Goal: Task Accomplishment & Management: Use online tool/utility

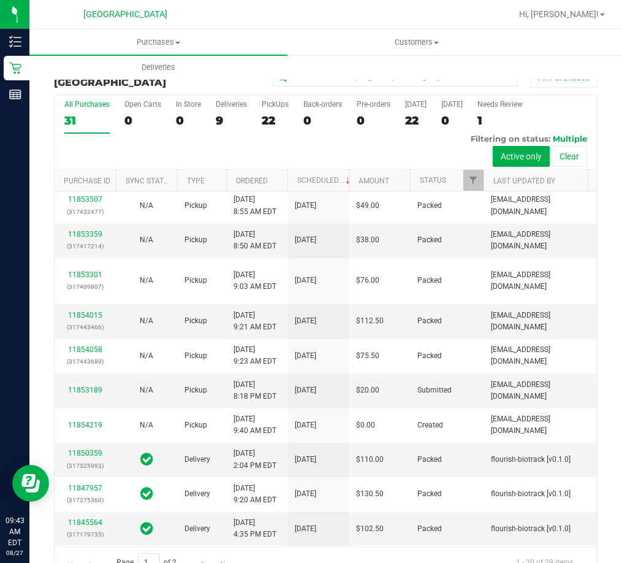
scroll to position [571, 0]
click at [91, 394] on link "11853189" at bounding box center [85, 389] width 34 height 9
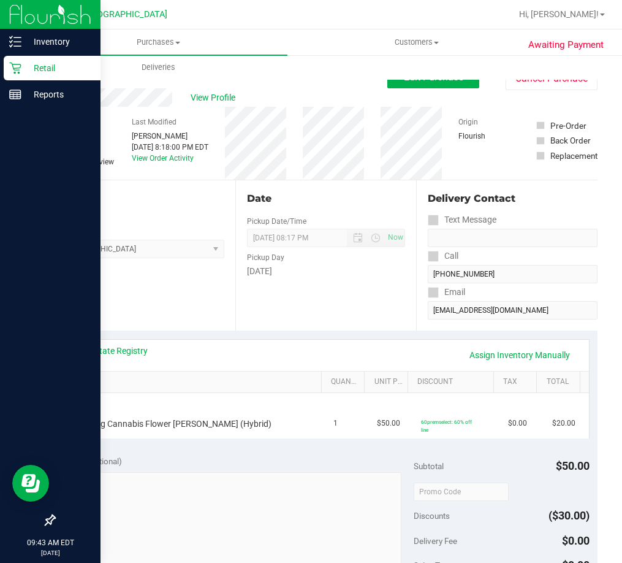
click at [54, 64] on p "Retail" at bounding box center [58, 68] width 74 height 15
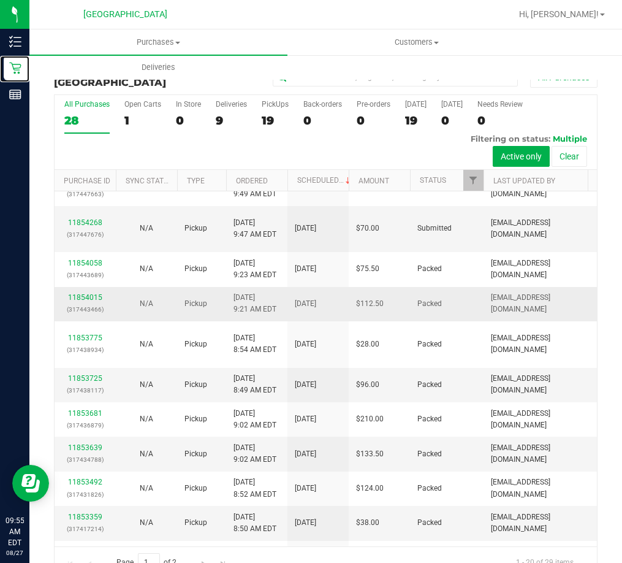
scroll to position [184, 0]
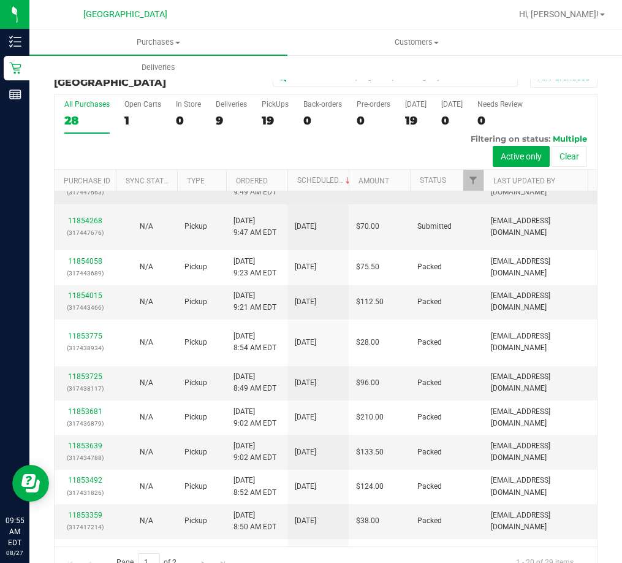
click at [78, 184] on link "11854285" at bounding box center [85, 180] width 34 height 9
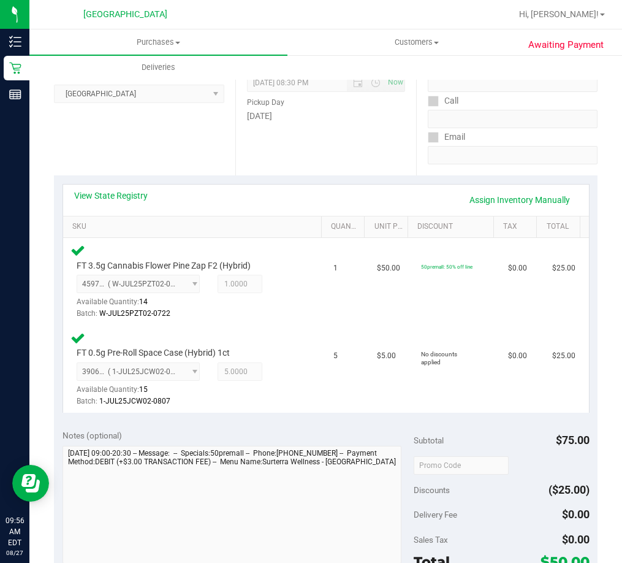
scroll to position [245, 0]
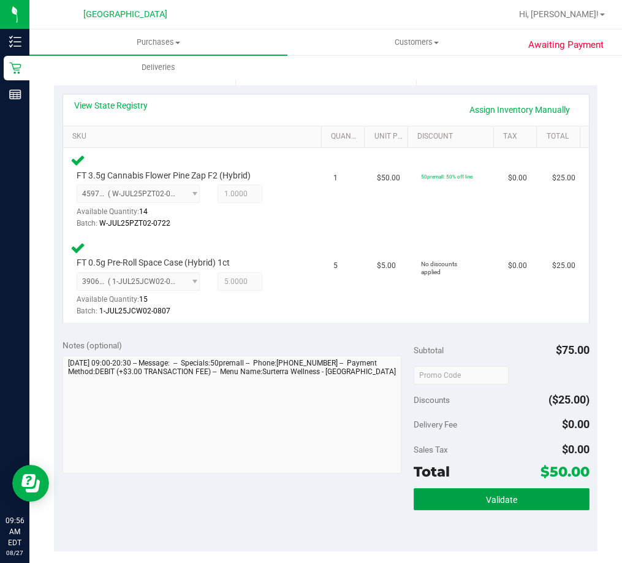
click at [421, 504] on button "Validate" at bounding box center [502, 499] width 176 height 22
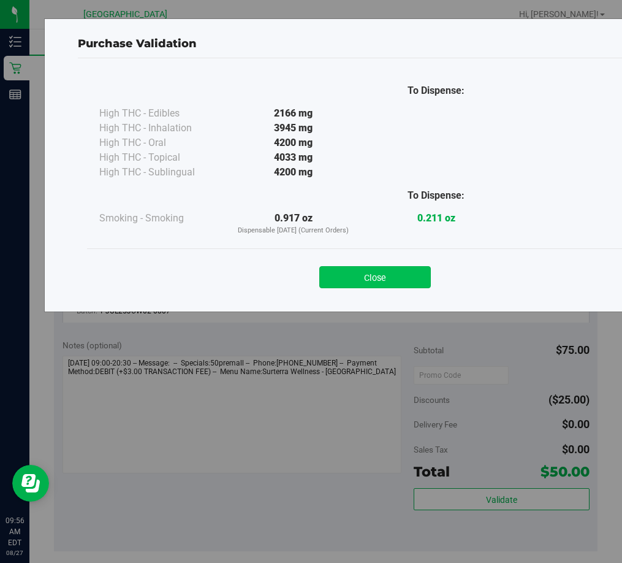
click at [391, 275] on button "Close" at bounding box center [375, 277] width 112 height 22
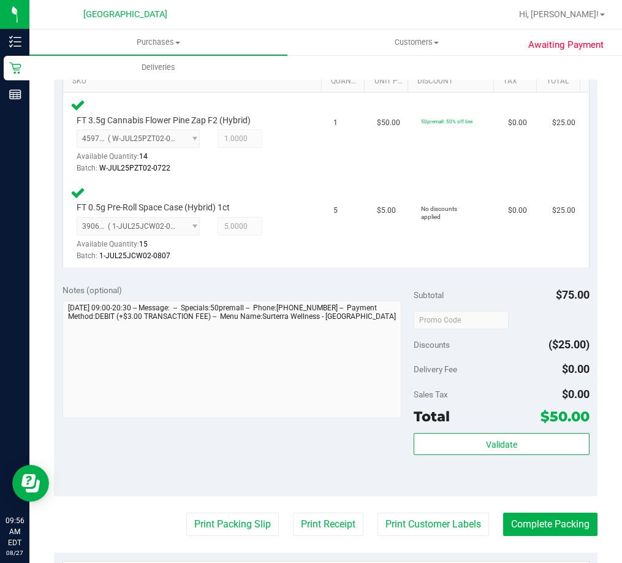
scroll to position [429, 0]
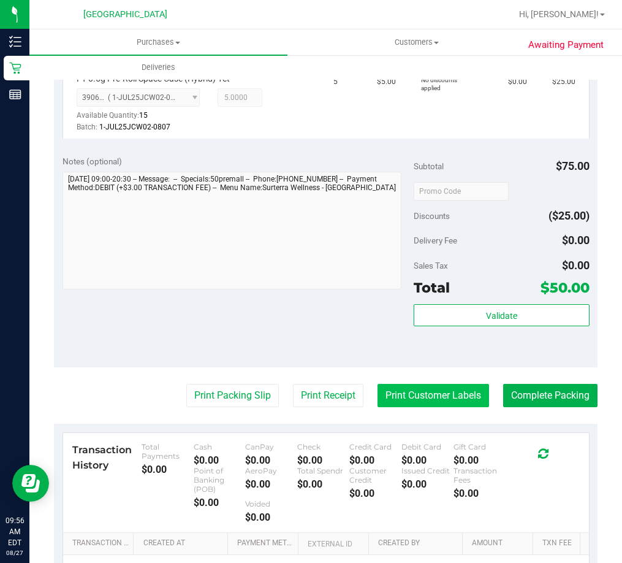
click at [412, 396] on button "Print Customer Labels" at bounding box center [433, 395] width 112 height 23
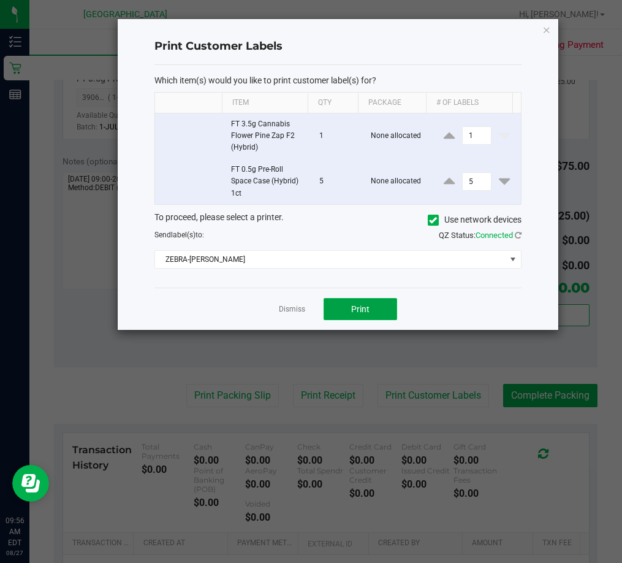
click at [355, 311] on span "Print" at bounding box center [360, 309] width 18 height 10
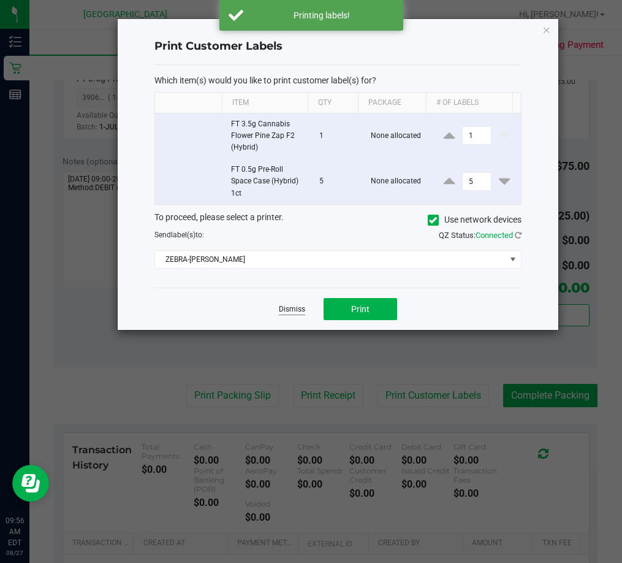
click at [286, 305] on link "Dismiss" at bounding box center [292, 309] width 26 height 10
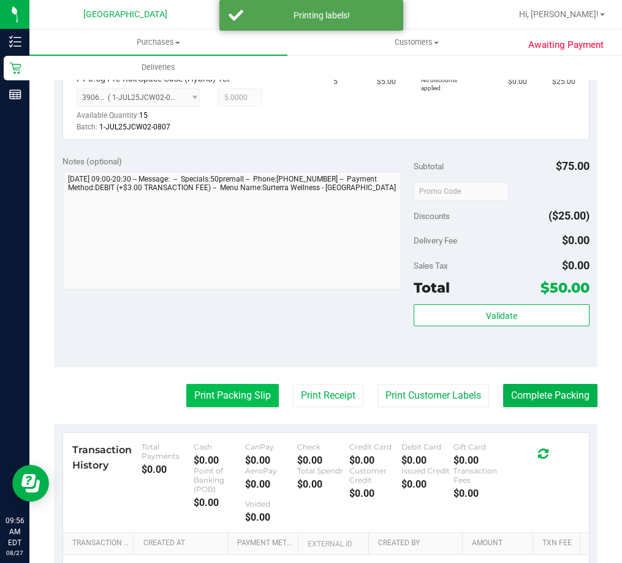
click at [214, 396] on button "Print Packing Slip" at bounding box center [232, 395] width 93 height 23
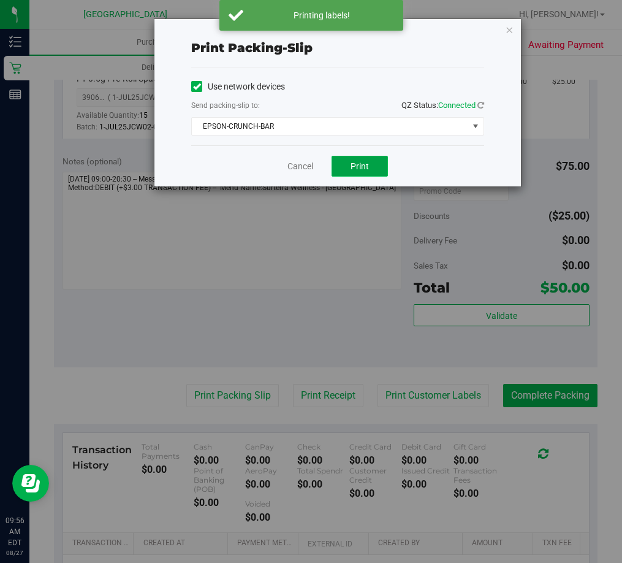
click at [374, 164] on button "Print" at bounding box center [360, 166] width 56 height 21
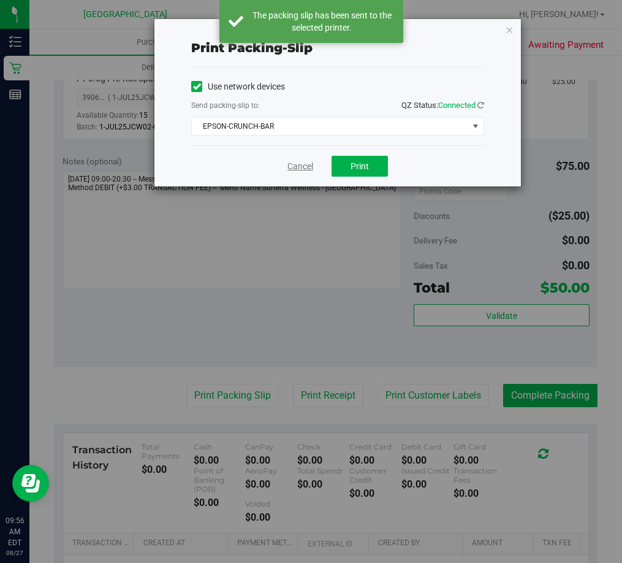
click at [308, 161] on link "Cancel" at bounding box center [300, 166] width 26 height 13
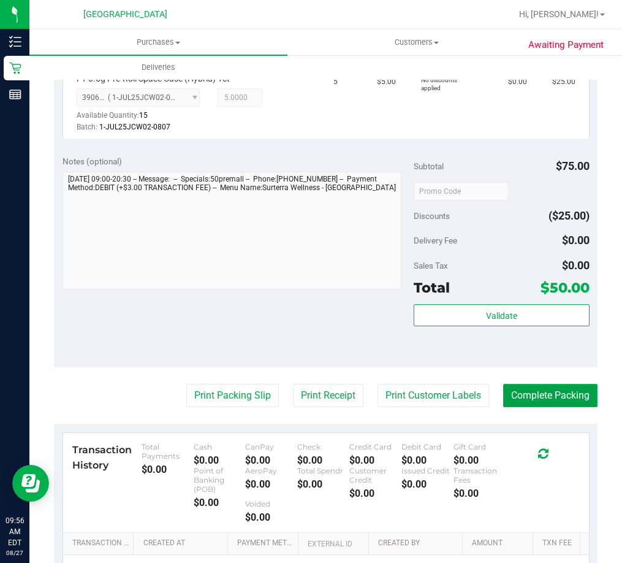
click at [548, 395] on button "Complete Packing" at bounding box center [550, 395] width 94 height 23
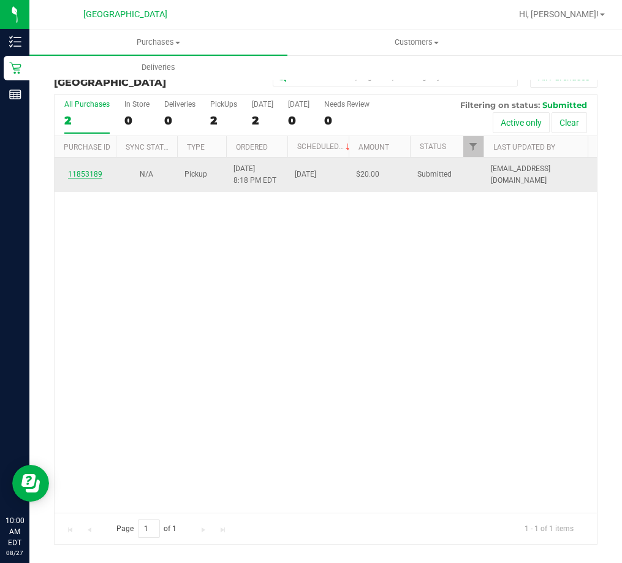
click at [93, 176] on link "11853189" at bounding box center [85, 174] width 34 height 9
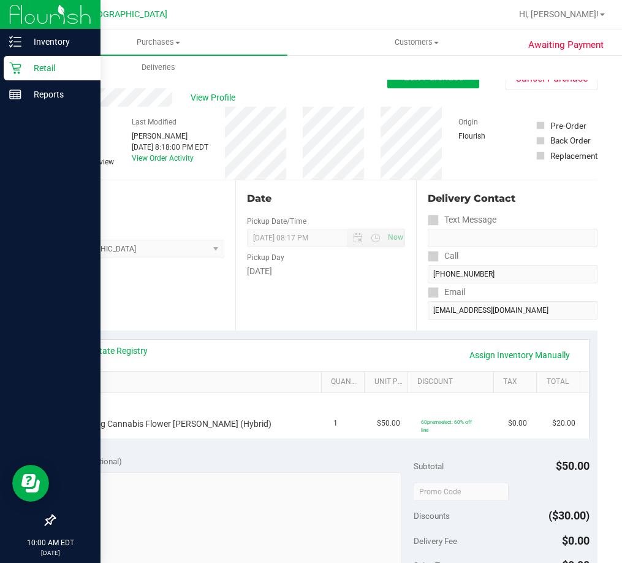
click at [42, 64] on p "Retail" at bounding box center [58, 68] width 74 height 15
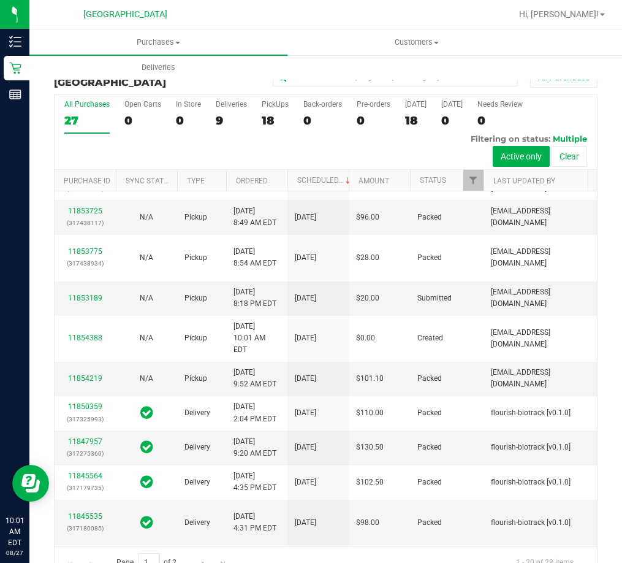
scroll to position [613, 0]
click at [78, 311] on td "11853189" at bounding box center [85, 298] width 61 height 34
click at [80, 311] on td "11853189" at bounding box center [85, 298] width 61 height 34
click at [80, 302] on link "11853189" at bounding box center [85, 298] width 34 height 9
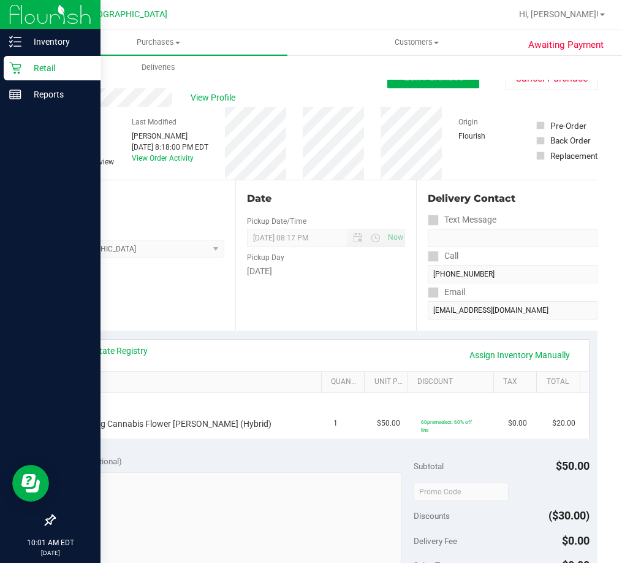
click at [36, 69] on p "Retail" at bounding box center [58, 68] width 74 height 15
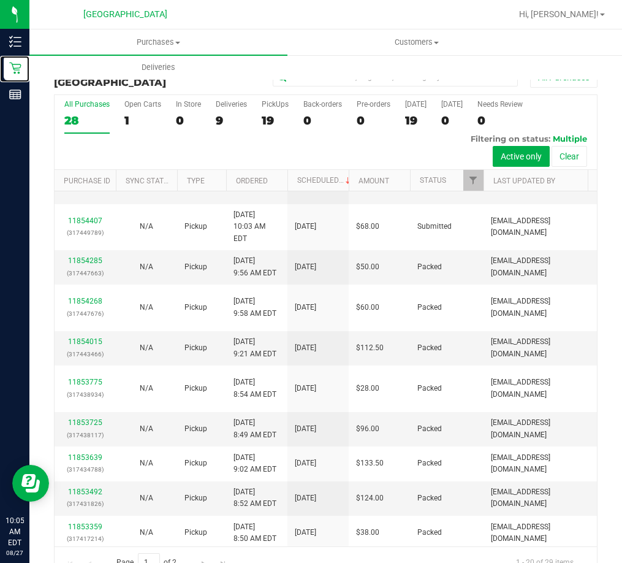
scroll to position [184, 0]
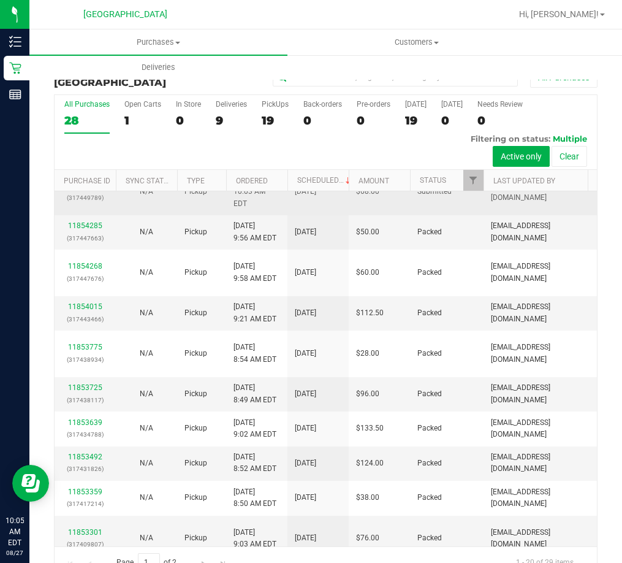
click at [85, 190] on link "11854407" at bounding box center [85, 185] width 34 height 9
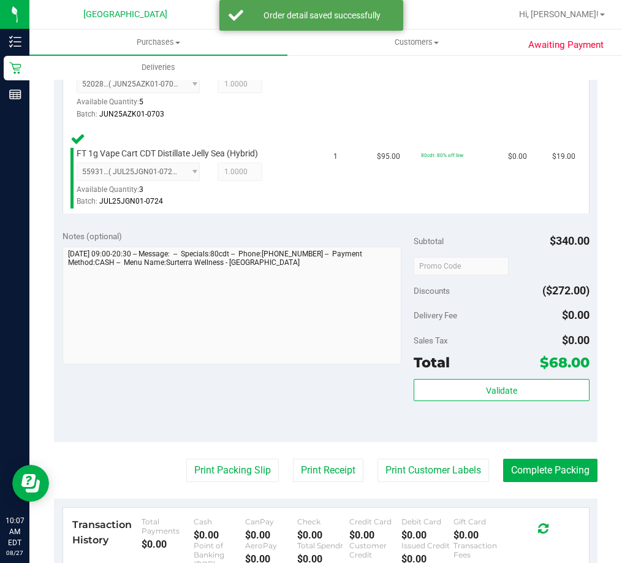
scroll to position [540, 0]
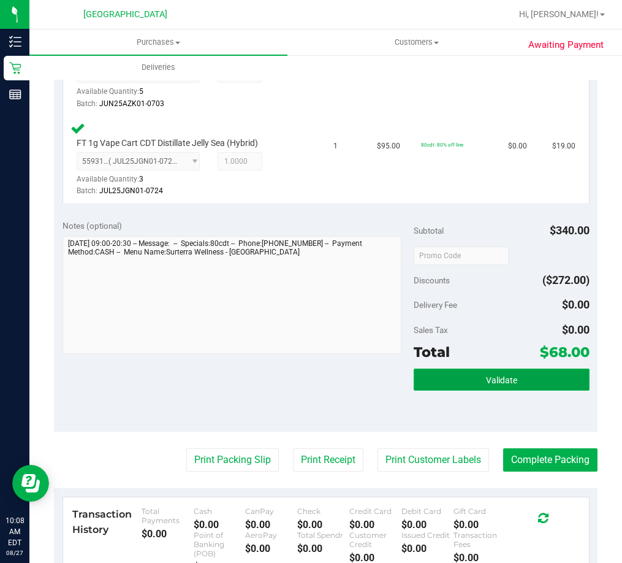
click at [468, 381] on button "Validate" at bounding box center [502, 379] width 176 height 22
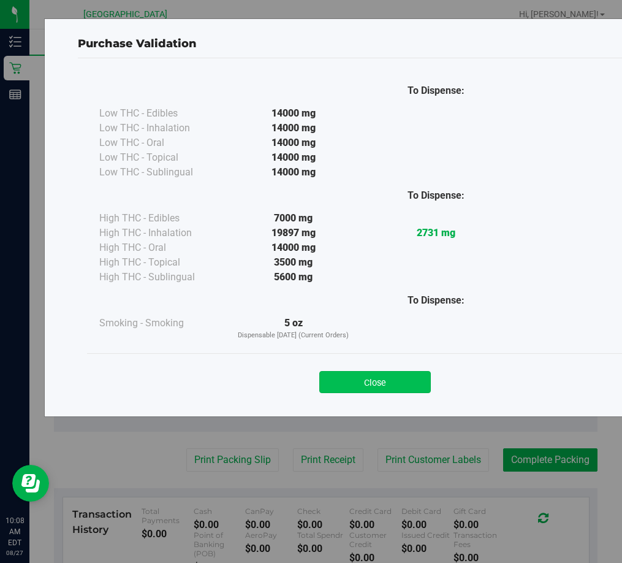
click at [411, 380] on button "Close" at bounding box center [375, 382] width 112 height 22
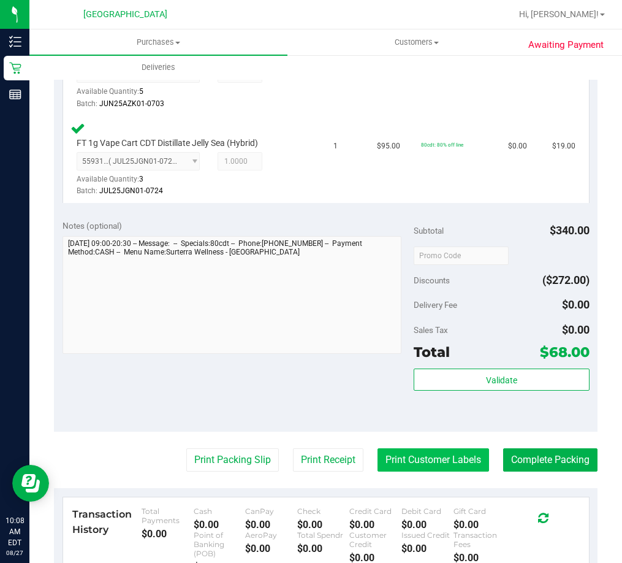
click at [411, 454] on button "Print Customer Labels" at bounding box center [433, 459] width 112 height 23
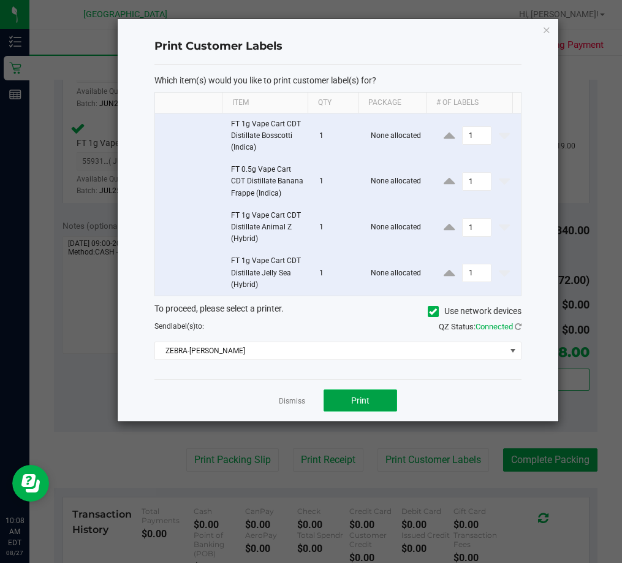
click at [361, 394] on button "Print" at bounding box center [361, 400] width 74 height 22
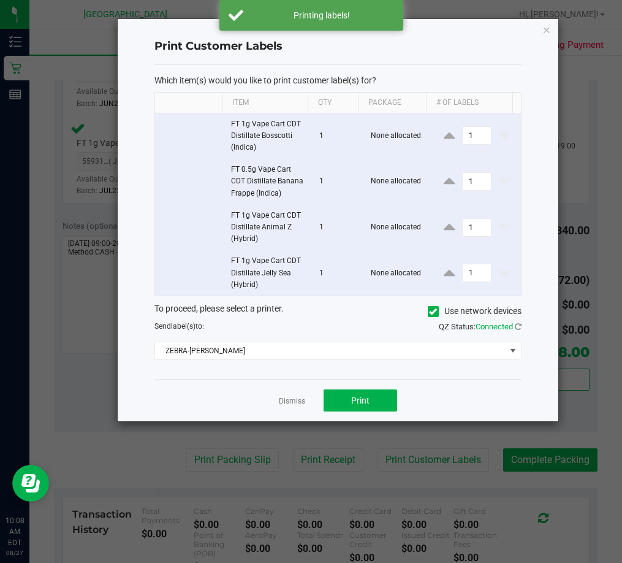
click at [294, 406] on app-cancel-button "Dismiss" at bounding box center [292, 400] width 26 height 13
click at [294, 399] on link "Dismiss" at bounding box center [292, 401] width 26 height 10
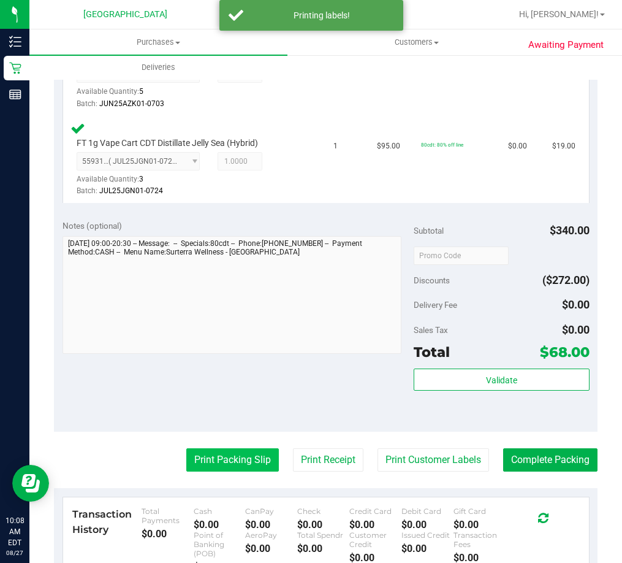
click at [188, 464] on button "Print Packing Slip" at bounding box center [232, 459] width 93 height 23
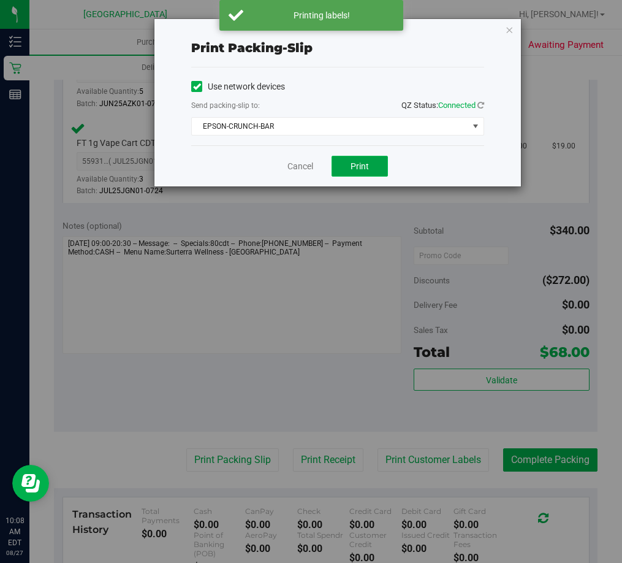
click at [363, 163] on span "Print" at bounding box center [360, 166] width 18 height 10
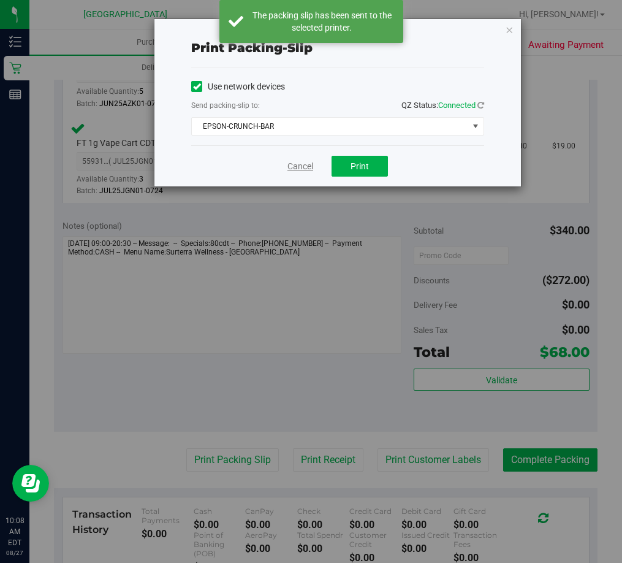
click at [305, 165] on link "Cancel" at bounding box center [300, 166] width 26 height 13
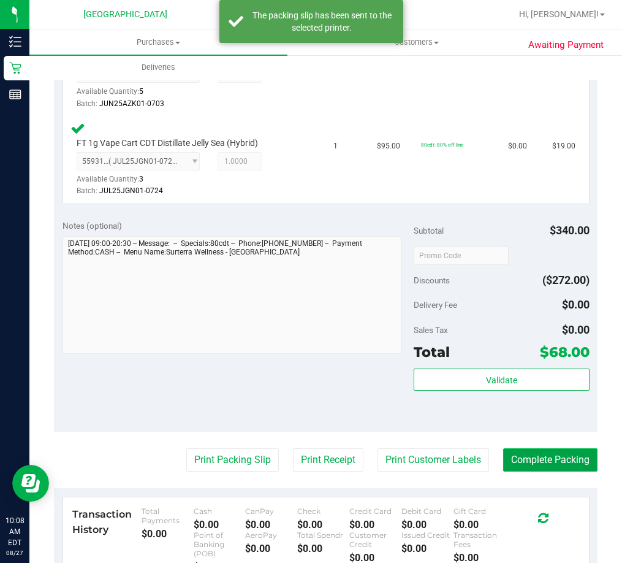
click at [529, 457] on button "Complete Packing" at bounding box center [550, 459] width 94 height 23
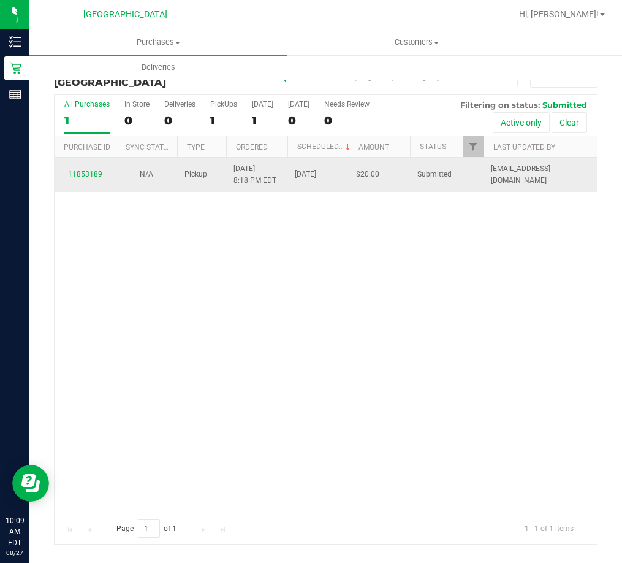
click at [94, 173] on link "11853189" at bounding box center [85, 174] width 34 height 9
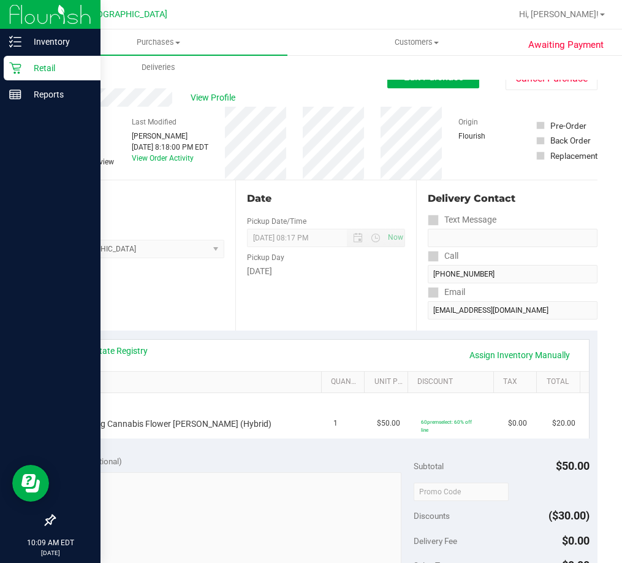
click at [45, 66] on p "Retail" at bounding box center [58, 68] width 74 height 15
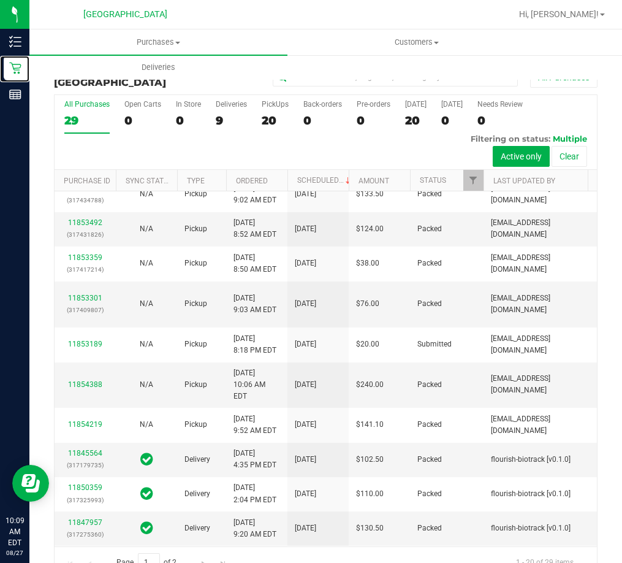
scroll to position [674, 0]
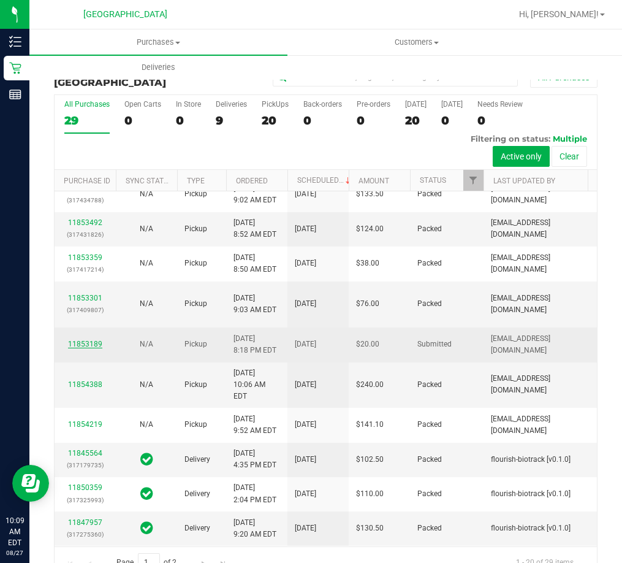
click at [85, 339] on link "11853189" at bounding box center [85, 343] width 34 height 9
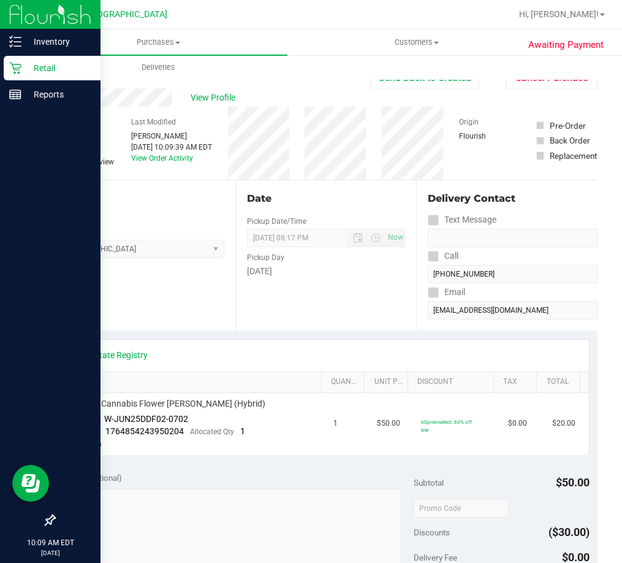
click at [73, 63] on p "Retail" at bounding box center [58, 68] width 74 height 15
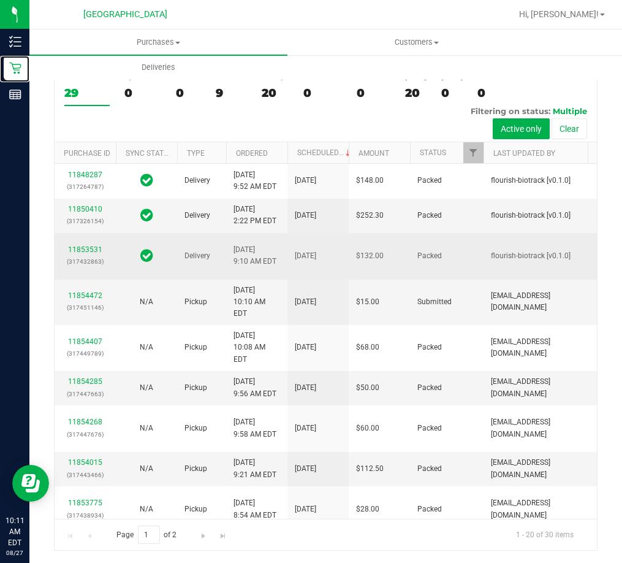
scroll to position [61, 0]
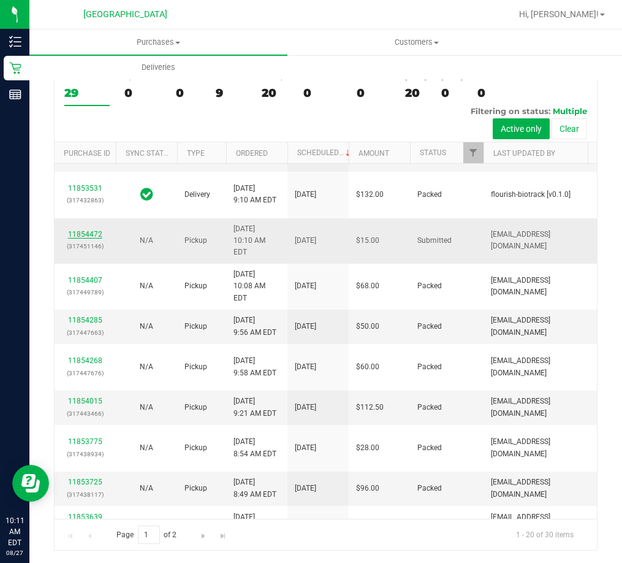
click at [97, 238] on link "11854472" at bounding box center [85, 234] width 34 height 9
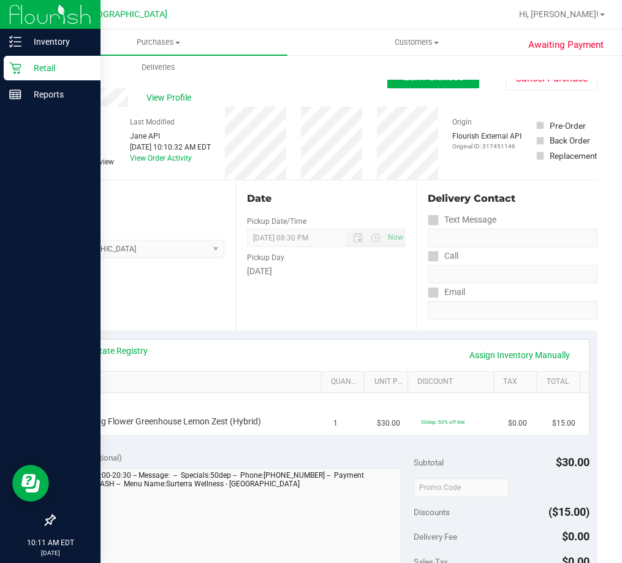
click at [47, 65] on p "Retail" at bounding box center [58, 68] width 74 height 15
